Goal: Information Seeking & Learning: Learn about a topic

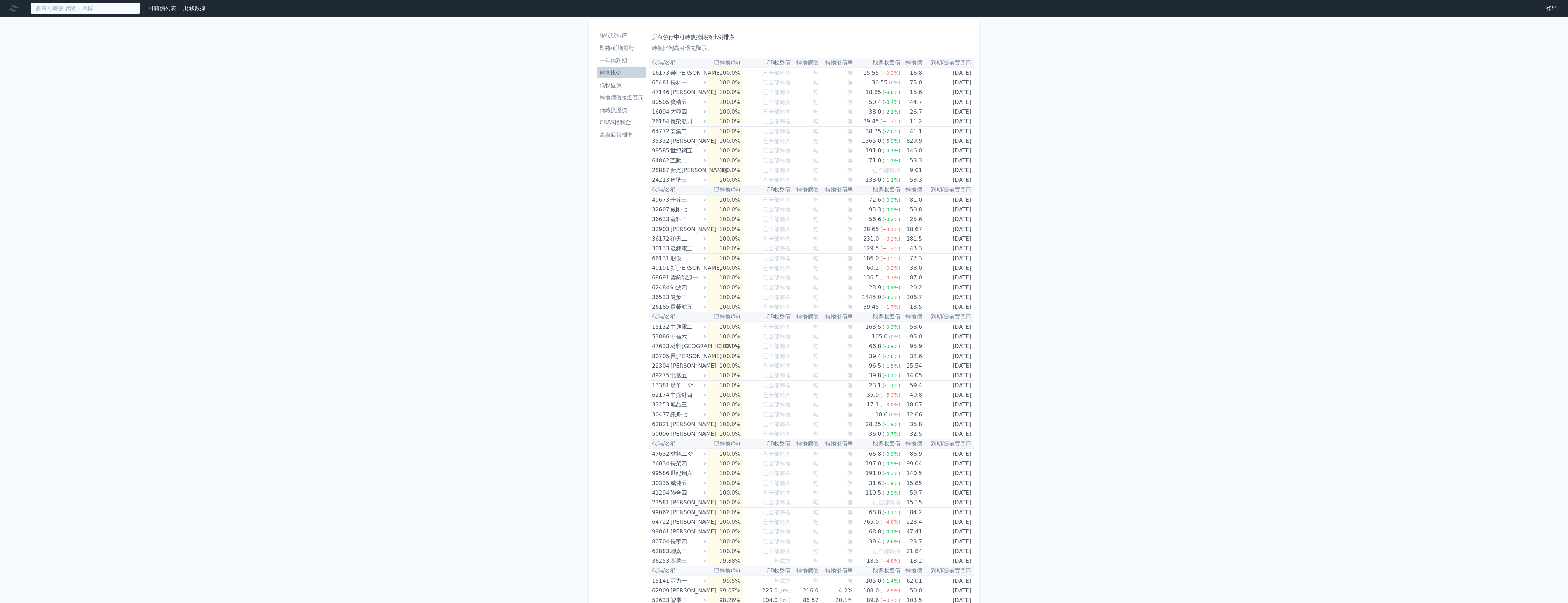
click at [108, 10] on input at bounding box center [86, 8] width 110 height 12
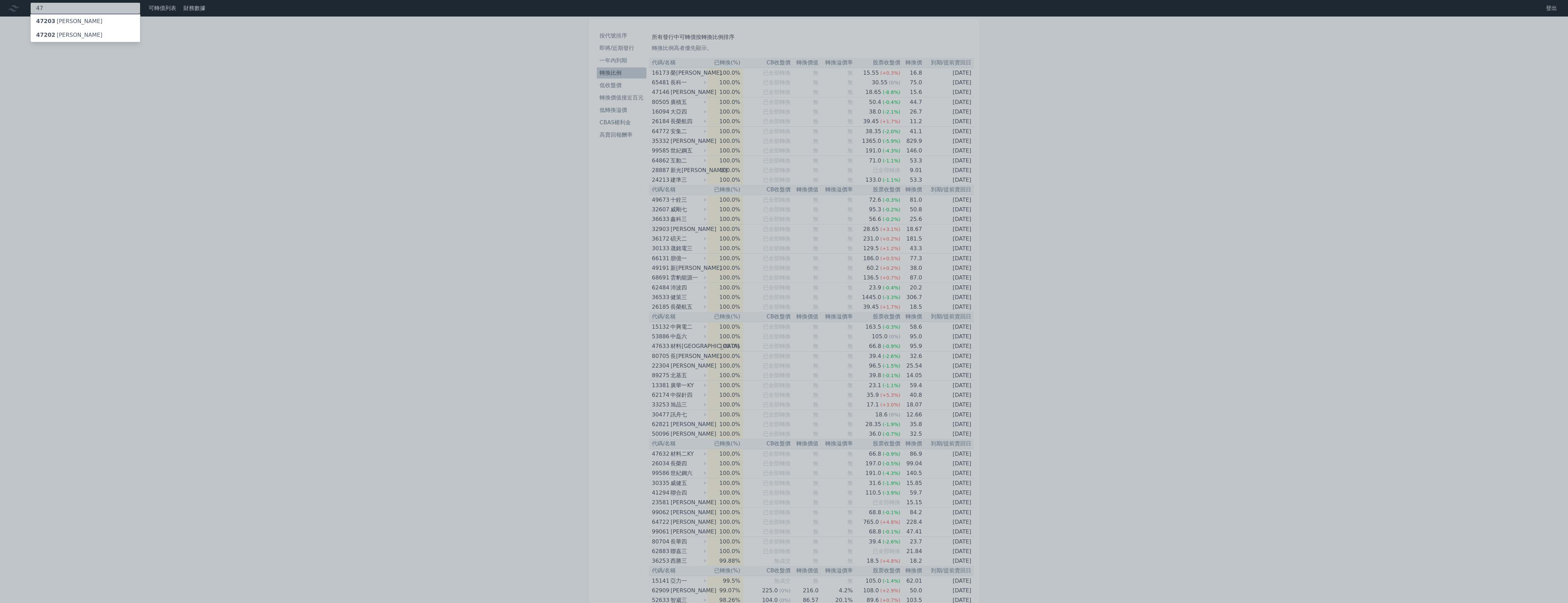
type input "4"
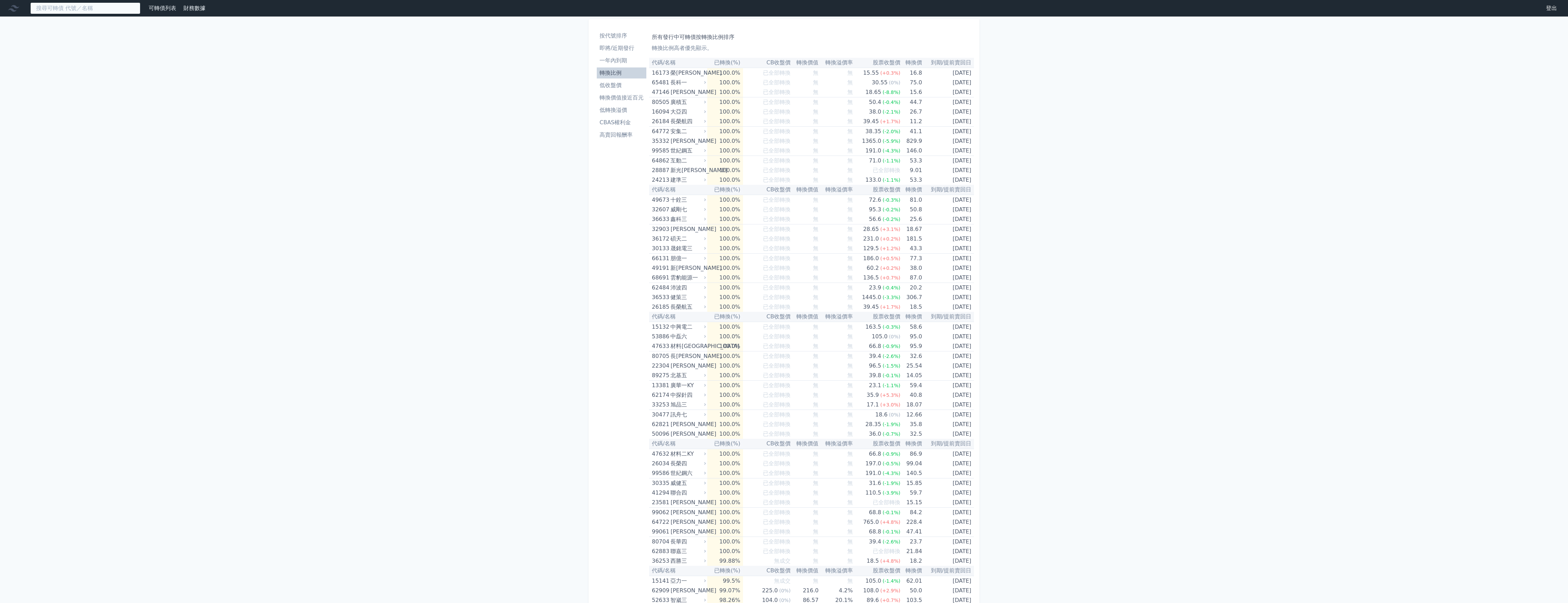
click at [84, 9] on input at bounding box center [86, 8] width 110 height 12
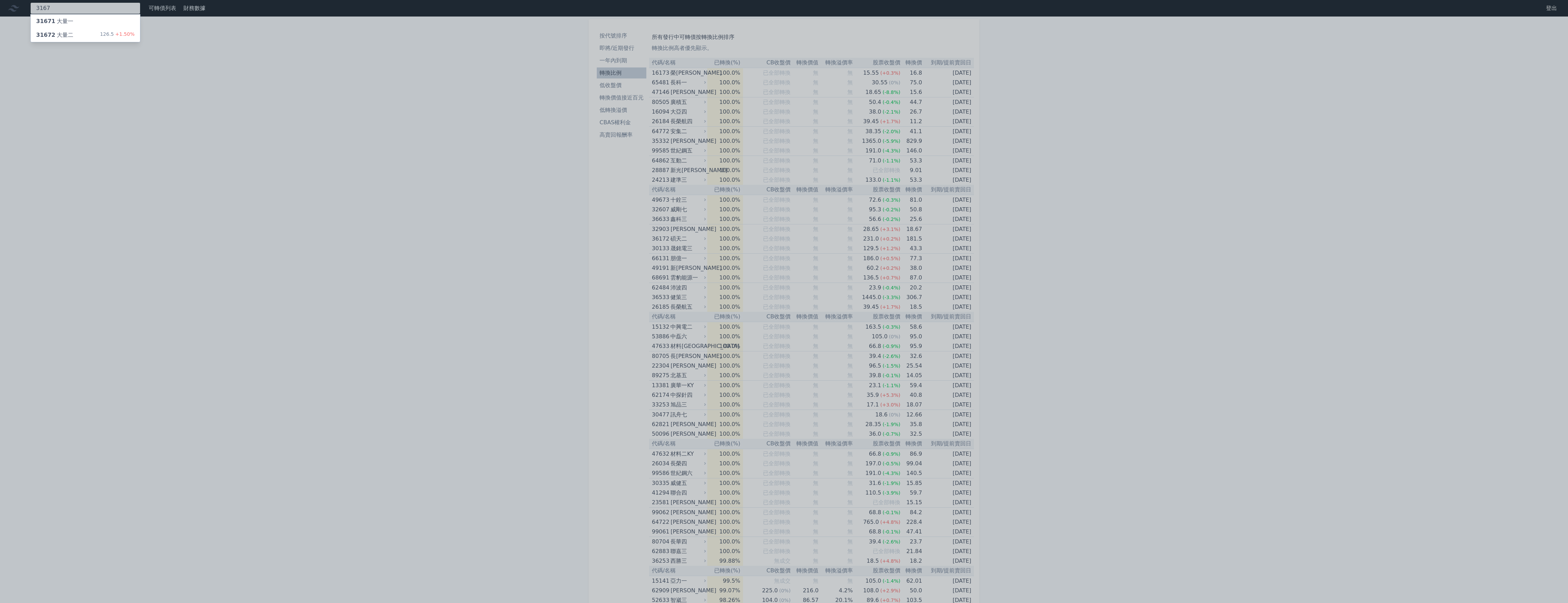
type input "3167"
click at [68, 20] on div "31671 大量一" at bounding box center [54, 21] width 37 height 9
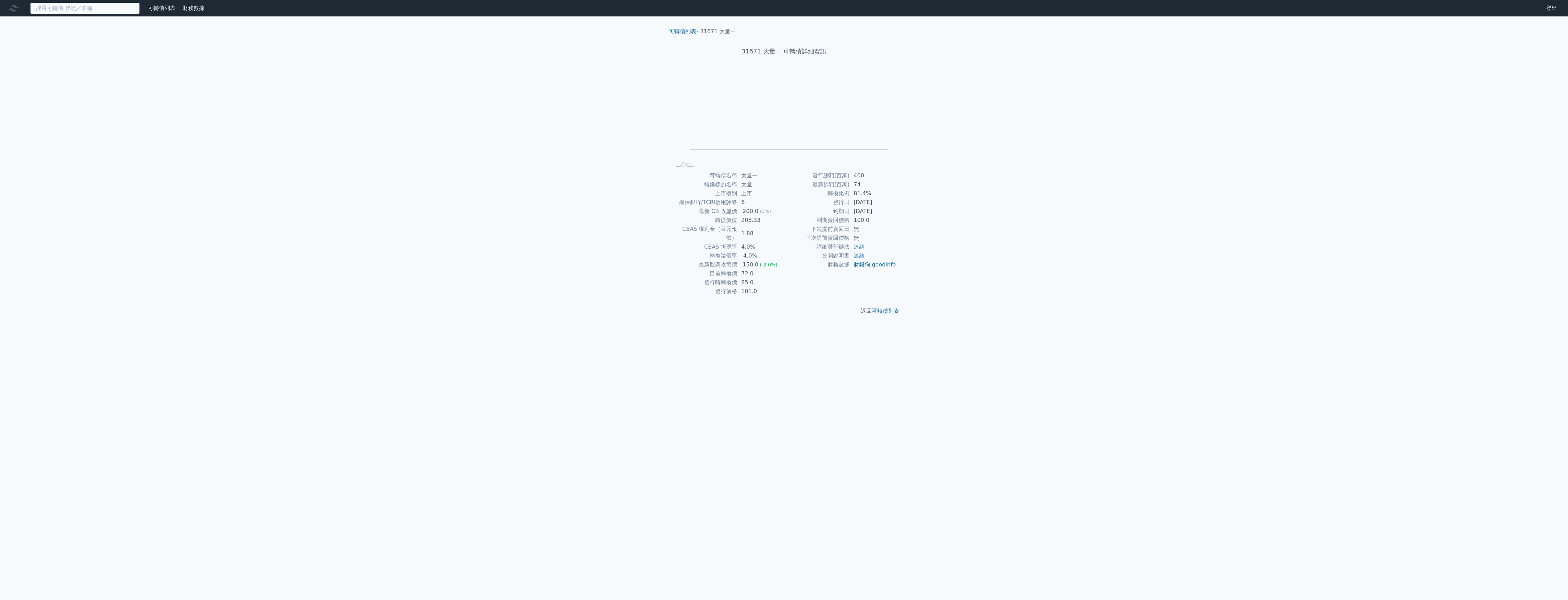
click at [78, 10] on input at bounding box center [85, 8] width 110 height 12
click at [110, 9] on input at bounding box center [85, 8] width 110 height 12
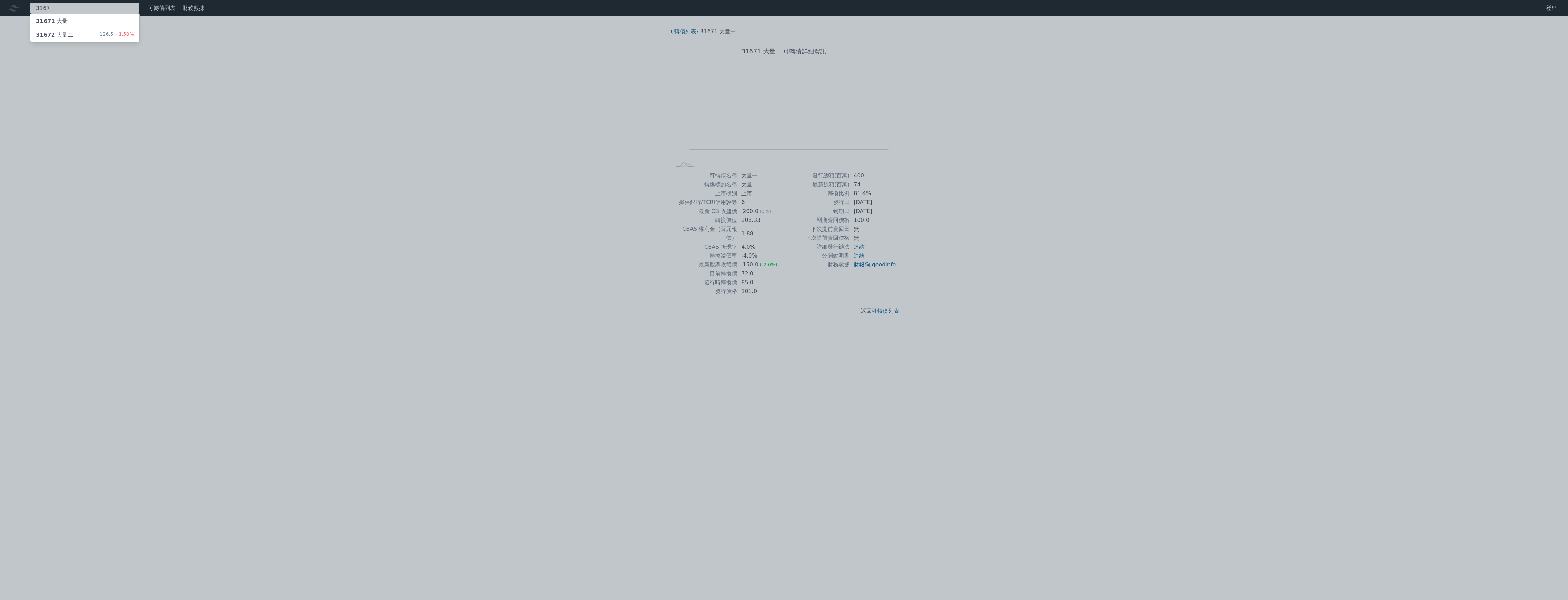
type input "3167"
click at [92, 33] on div "31672 大量二 126.5 +1.50%" at bounding box center [85, 35] width 109 height 14
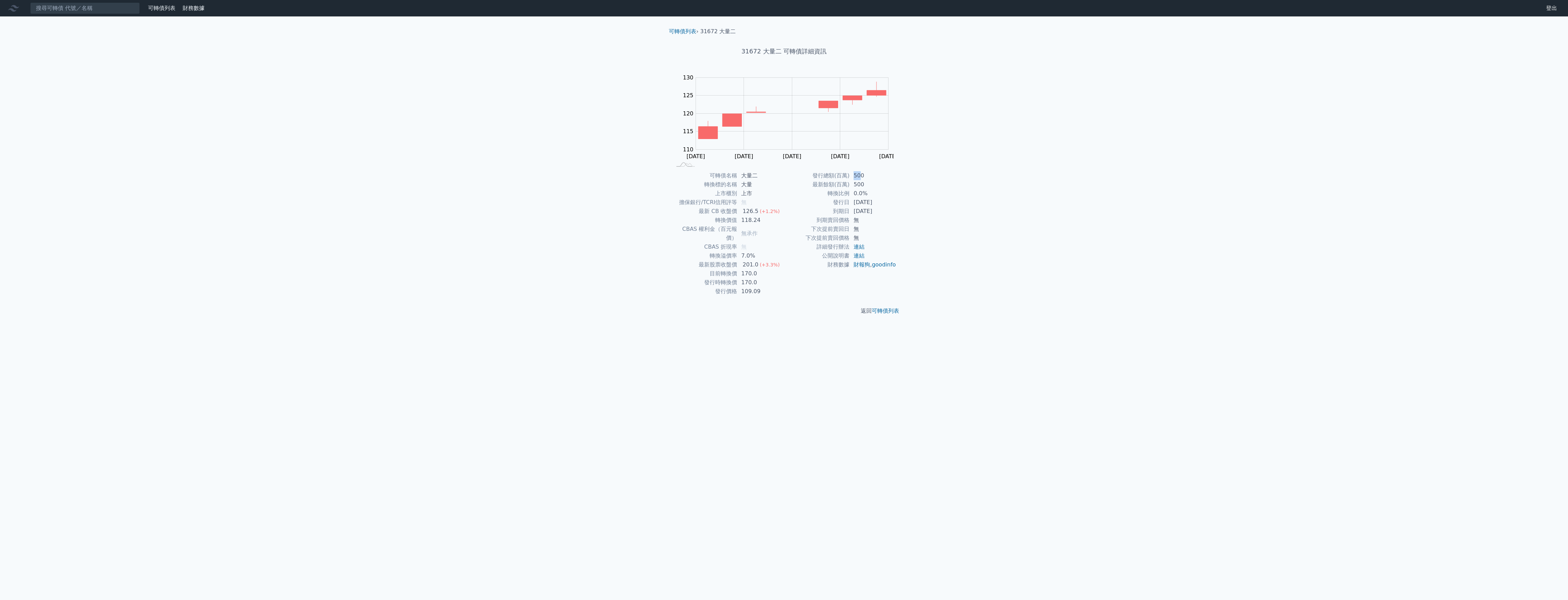
drag, startPoint x: 854, startPoint y: 177, endPoint x: 861, endPoint y: 178, distance: 7.1
click at [861, 178] on td "500" at bounding box center [873, 175] width 47 height 9
drag, startPoint x: 861, startPoint y: 178, endPoint x: 870, endPoint y: 188, distance: 13.5
click at [870, 188] on td "500" at bounding box center [873, 184] width 47 height 9
drag, startPoint x: 870, startPoint y: 188, endPoint x: 868, endPoint y: 206, distance: 18.1
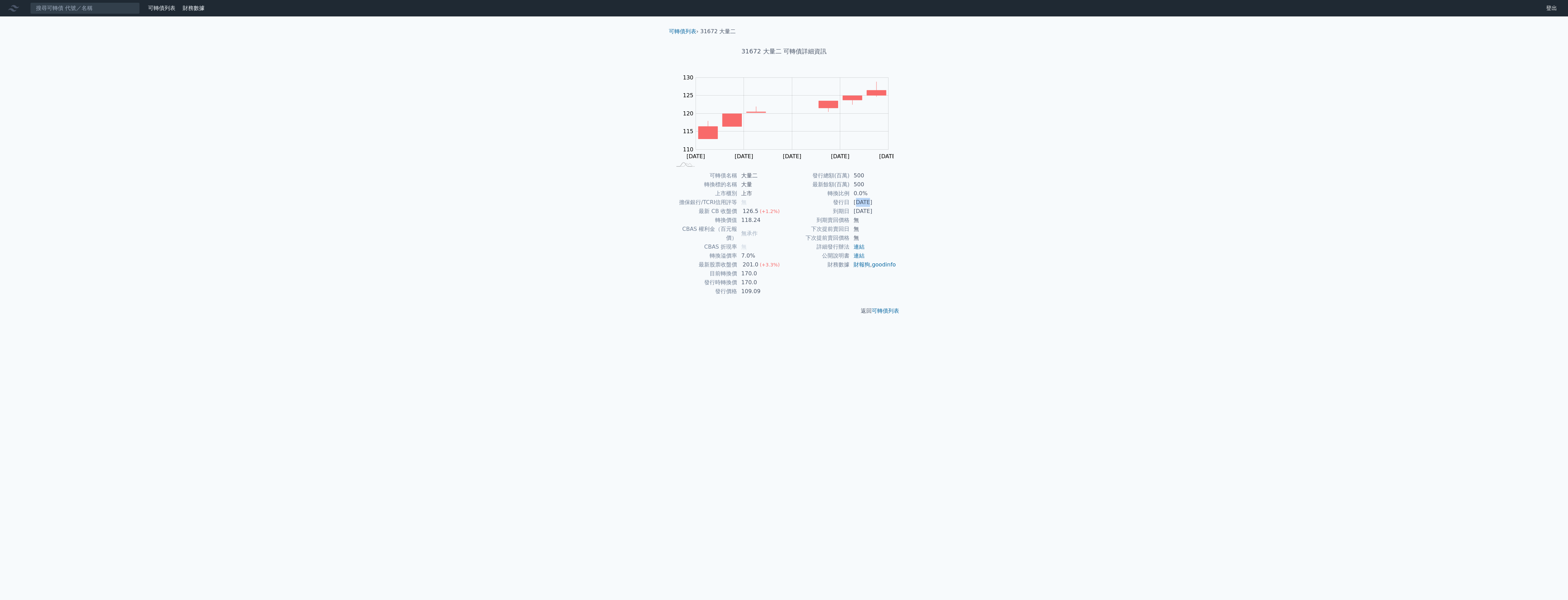
click at [868, 206] on td "[DATE]" at bounding box center [873, 202] width 47 height 9
drag, startPoint x: 868, startPoint y: 206, endPoint x: 864, endPoint y: 214, distance: 8.9
click at [864, 214] on td "[DATE]" at bounding box center [873, 211] width 47 height 9
drag, startPoint x: 746, startPoint y: 203, endPoint x: 740, endPoint y: 204, distance: 6.1
click at [740, 204] on td "無" at bounding box center [760, 202] width 47 height 9
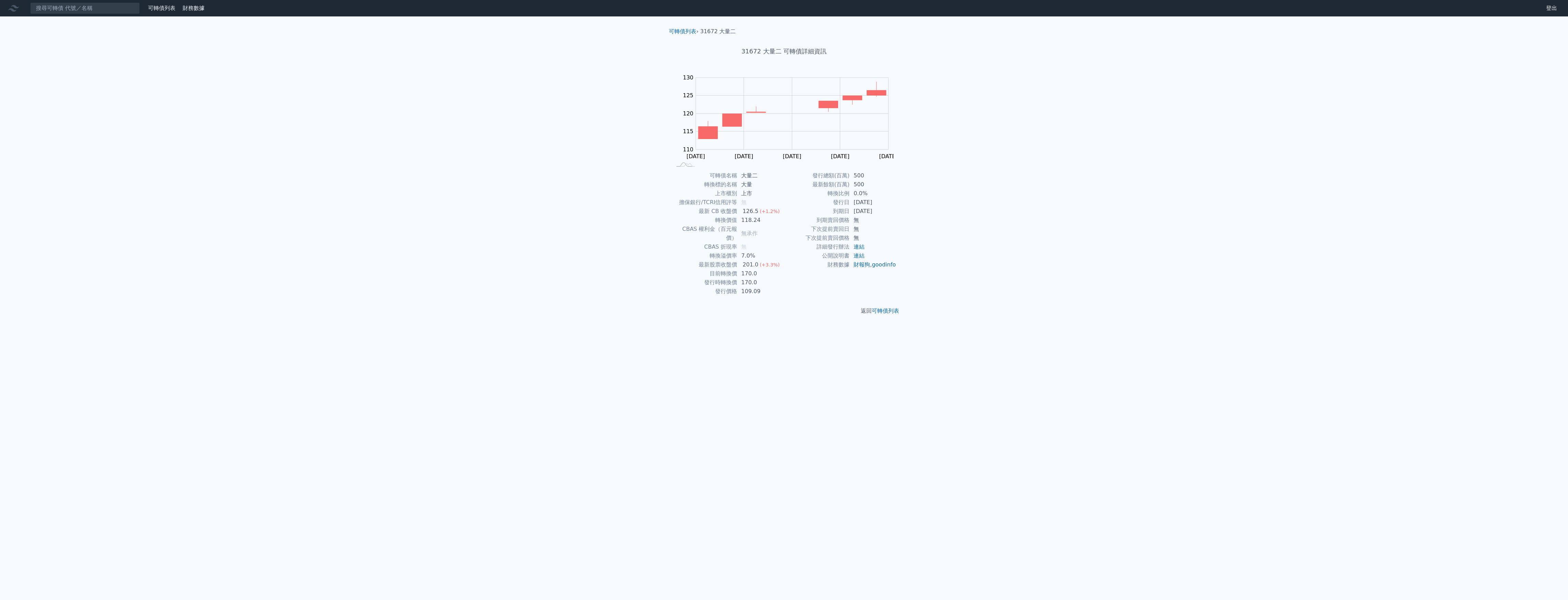
drag, startPoint x: 740, startPoint y: 204, endPoint x: 738, endPoint y: 214, distance: 10.2
click at [738, 214] on td "126.5 (+1.2%)" at bounding box center [760, 211] width 47 height 9
drag, startPoint x: 677, startPoint y: 202, endPoint x: 736, endPoint y: 201, distance: 59.0
click at [736, 201] on td "擔保銀行/TCRI信用評等" at bounding box center [704, 202] width 66 height 9
drag, startPoint x: 736, startPoint y: 201, endPoint x: 732, endPoint y: 203, distance: 4.5
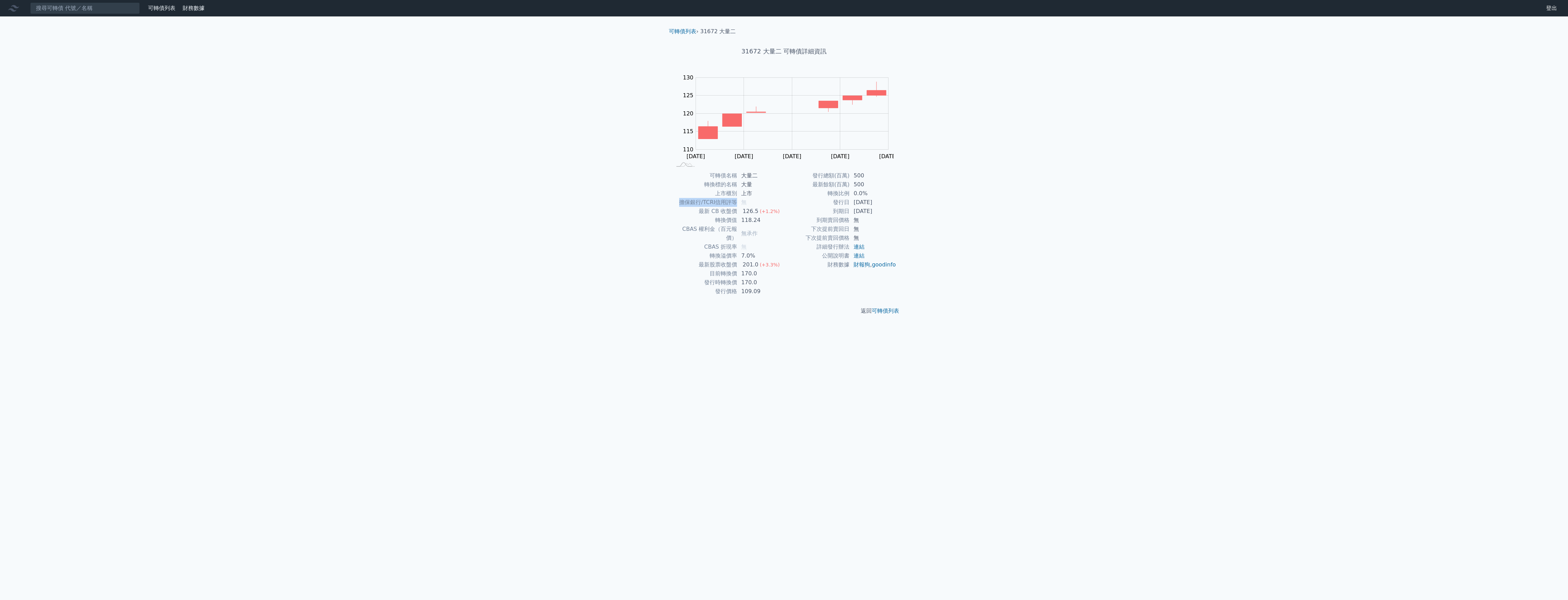
copy td "擔保銀行/TCRI信用評等"
